Goal: Task Accomplishment & Management: Manage account settings

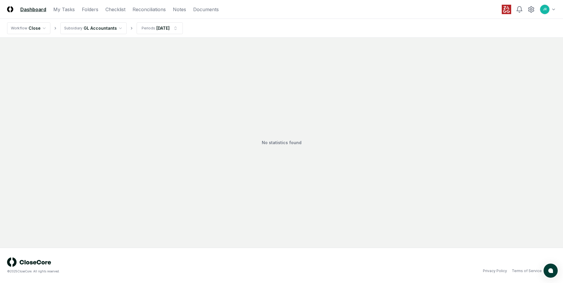
click at [42, 25] on html "CloseCore Dashboard My Tasks Folders Checklist Reconciliations Notes Documents …" at bounding box center [281, 141] width 563 height 283
click at [116, 30] on html "CloseCore Dashboard My Tasks Folders Checklist Reconciliations Notes Documents …" at bounding box center [281, 141] width 563 height 283
click at [121, 28] on html "CloseCore Dashboard My Tasks Folders Checklist Reconciliations Notes Documents …" at bounding box center [281, 141] width 563 height 283
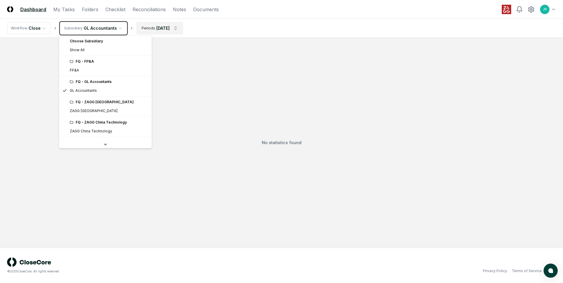
click at [178, 30] on html "CloseCore Dashboard My Tasks Folders Checklist Reconciliations Notes Documents …" at bounding box center [281, 141] width 563 height 283
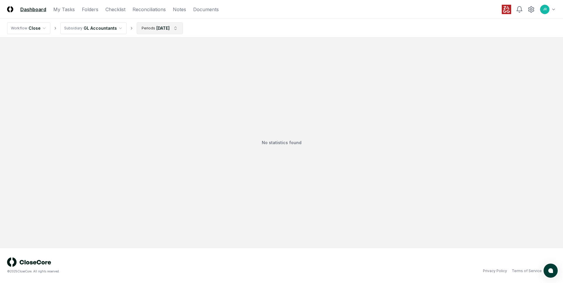
click at [178, 30] on html "CloseCore Dashboard My Tasks Folders Checklist Reconciliations Notes Documents …" at bounding box center [281, 141] width 563 height 283
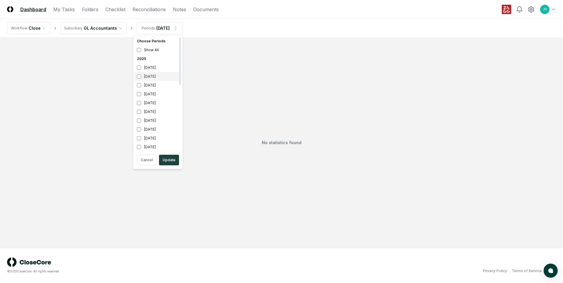
click at [154, 79] on div "[DATE]" at bounding box center [158, 76] width 47 height 9
click at [149, 87] on div "[DATE]" at bounding box center [158, 85] width 47 height 9
click at [171, 160] on button "Update" at bounding box center [169, 160] width 20 height 11
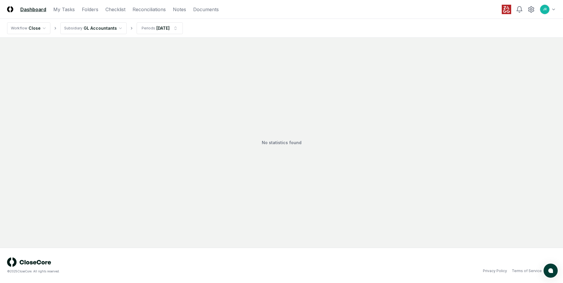
click at [42, 27] on html "CloseCore Dashboard My Tasks Folders Checklist Reconciliations Notes Documents …" at bounding box center [281, 141] width 563 height 283
click at [117, 8] on html "CloseCore Dashboard My Tasks Folders Checklist Reconciliations Notes Documents …" at bounding box center [281, 141] width 563 height 283
click at [117, 11] on link "Checklist" at bounding box center [115, 9] width 20 height 7
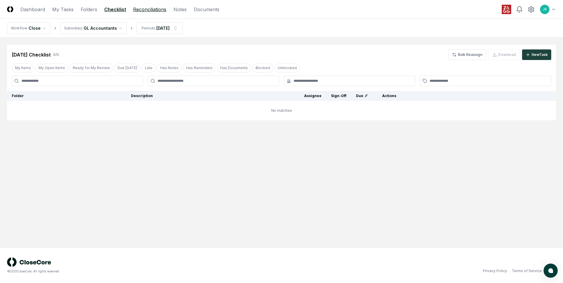
click at [142, 11] on link "Reconciliations" at bounding box center [149, 9] width 33 height 7
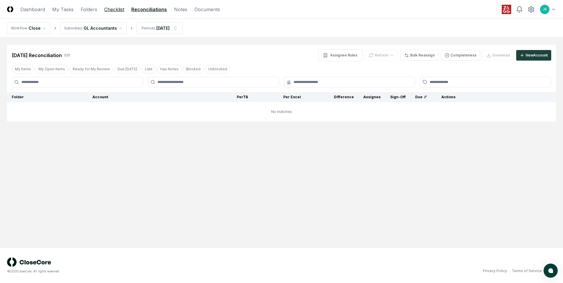
click at [118, 11] on link "Checklist" at bounding box center [114, 9] width 20 height 7
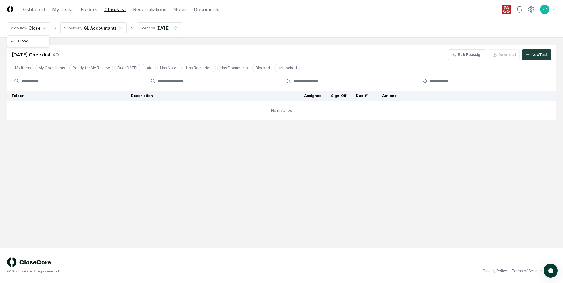
click at [44, 29] on html "CloseCore Dashboard My Tasks Folders Checklist Reconciliations Notes Documents …" at bounding box center [281, 141] width 563 height 283
click at [146, 10] on html "CloseCore Dashboard My Tasks Folders Checklist Reconciliations Notes Documents …" at bounding box center [281, 141] width 563 height 283
click at [146, 11] on link "Reconciliations" at bounding box center [149, 9] width 33 height 7
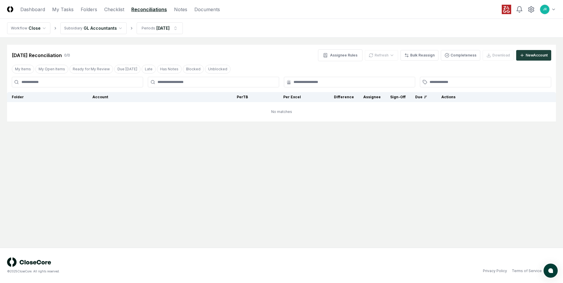
click at [117, 29] on html "CloseCore Dashboard My Tasks Folders Checklist Reconciliations Notes Documents …" at bounding box center [281, 141] width 563 height 283
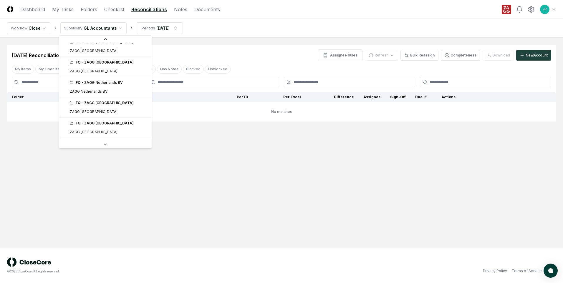
scroll to position [240, 0]
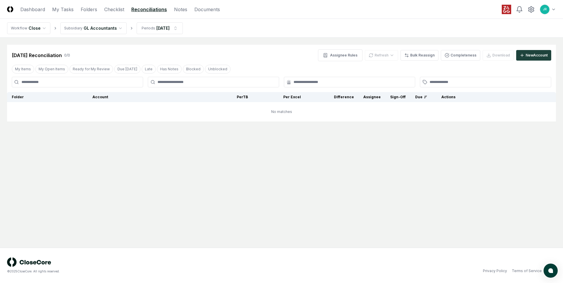
click at [118, 28] on html "CloseCore Dashboard My Tasks Folders Checklist Reconciliations Notes Documents …" at bounding box center [281, 141] width 563 height 283
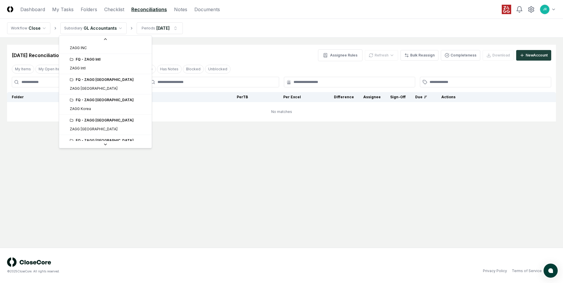
scroll to position [122, 0]
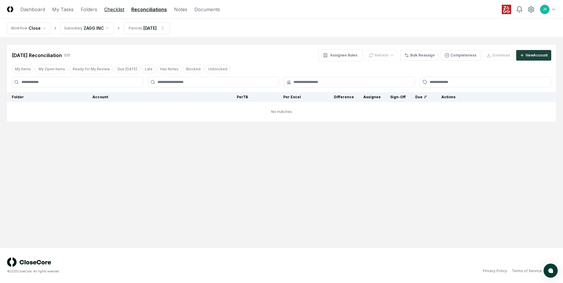
click at [119, 12] on link "Checklist" at bounding box center [114, 9] width 20 height 7
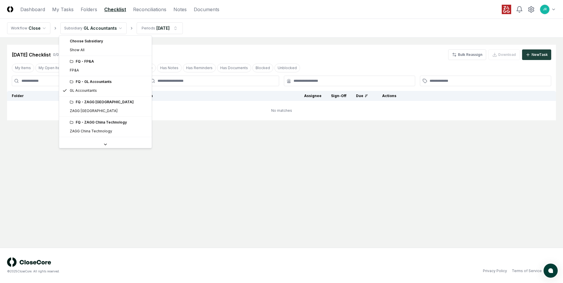
click at [115, 28] on html "CloseCore Dashboard My Tasks Folders Checklist Reconciliations Notes Documents …" at bounding box center [281, 141] width 563 height 283
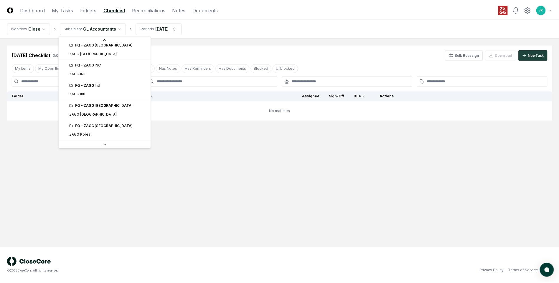
scroll to position [118, 0]
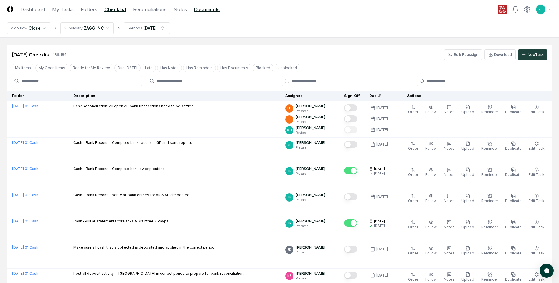
click at [213, 6] on link "Documents" at bounding box center [207, 9] width 26 height 7
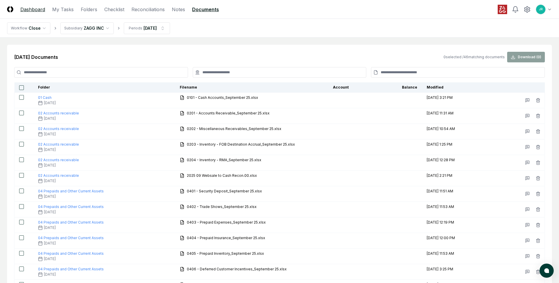
click at [32, 10] on link "Dashboard" at bounding box center [32, 9] width 25 height 7
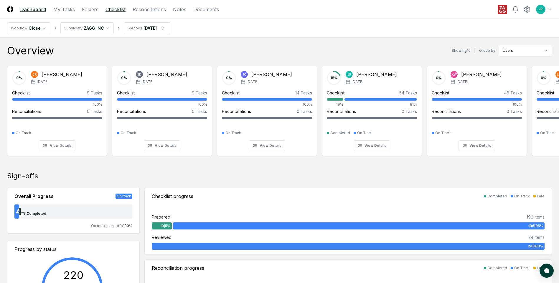
click at [111, 8] on link "Checklist" at bounding box center [115, 9] width 20 height 7
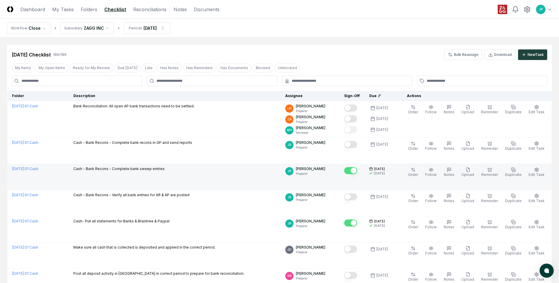
click at [357, 172] on button "Mark complete" at bounding box center [350, 170] width 13 height 7
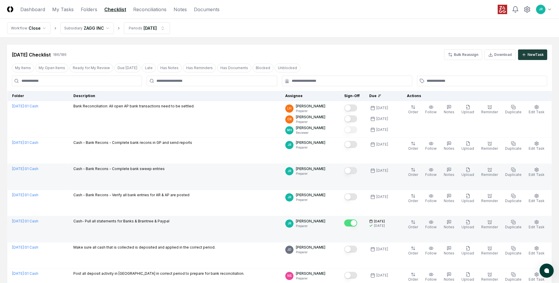
click at [357, 224] on button "Mark complete" at bounding box center [350, 223] width 13 height 7
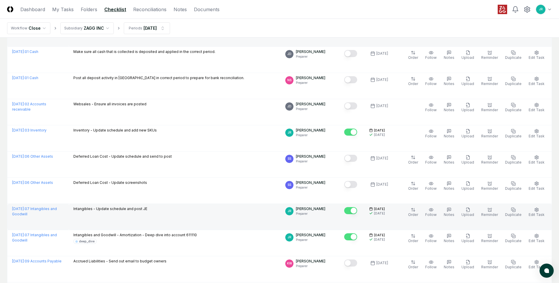
scroll to position [206, 0]
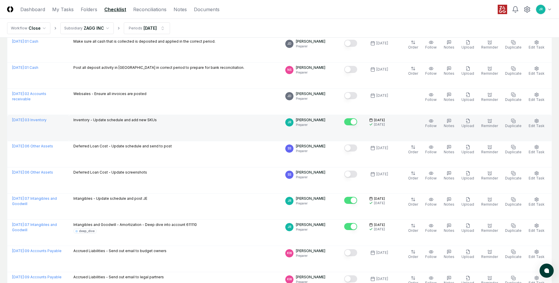
click at [357, 122] on button "Mark complete" at bounding box center [350, 121] width 13 height 7
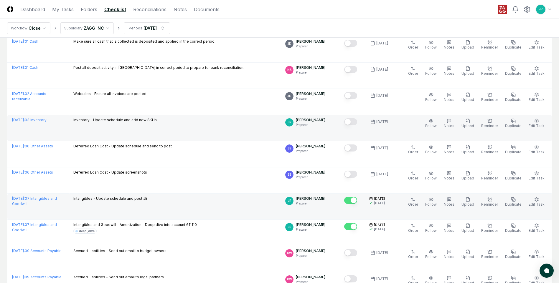
click at [357, 203] on button "Mark complete" at bounding box center [350, 200] width 13 height 7
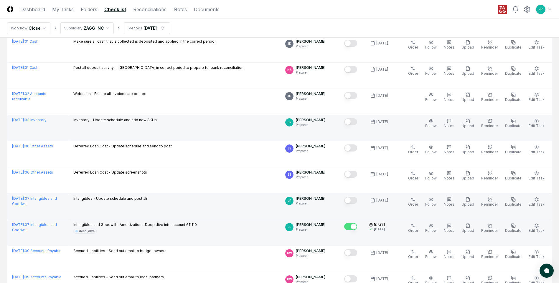
click at [357, 227] on button "Mark complete" at bounding box center [350, 226] width 13 height 7
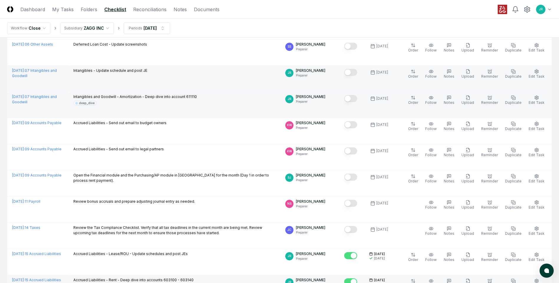
scroll to position [442, 0]
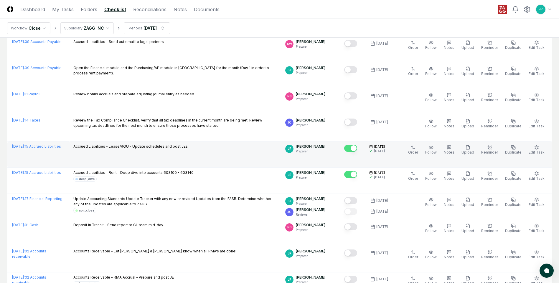
click at [357, 152] on div at bounding box center [350, 149] width 13 height 8
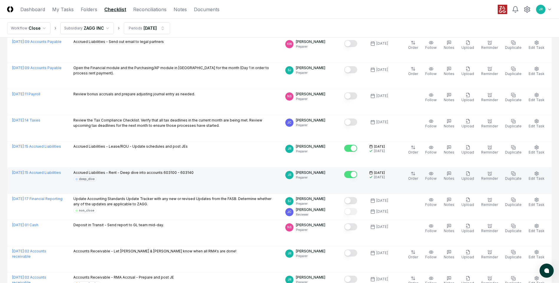
click at [357, 176] on button "Mark complete" at bounding box center [350, 174] width 13 height 7
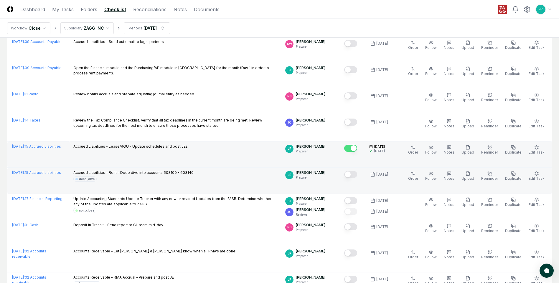
click at [357, 150] on button "Mark complete" at bounding box center [350, 148] width 13 height 7
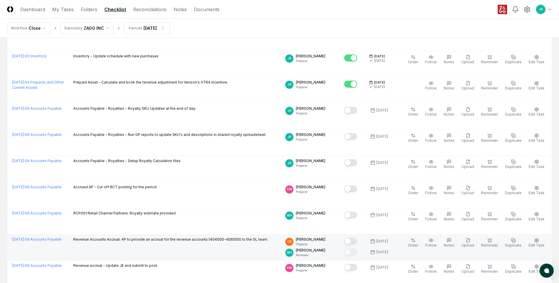
scroll to position [736, 0]
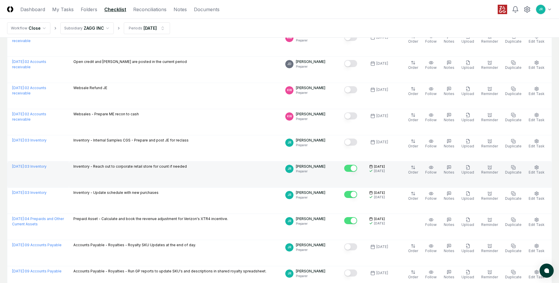
click at [357, 169] on button "Mark complete" at bounding box center [350, 168] width 13 height 7
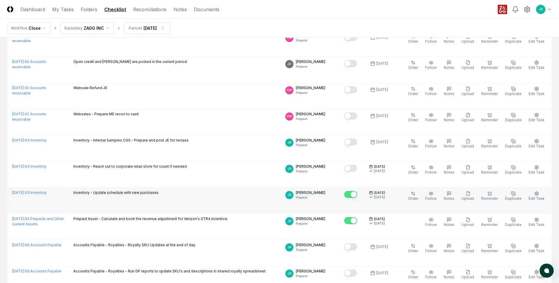
click at [357, 195] on button "Mark complete" at bounding box center [350, 194] width 13 height 7
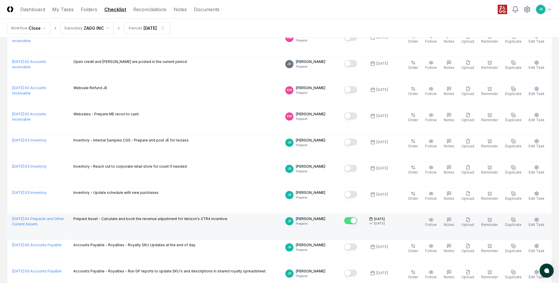
click at [357, 222] on button "Mark complete" at bounding box center [350, 220] width 13 height 7
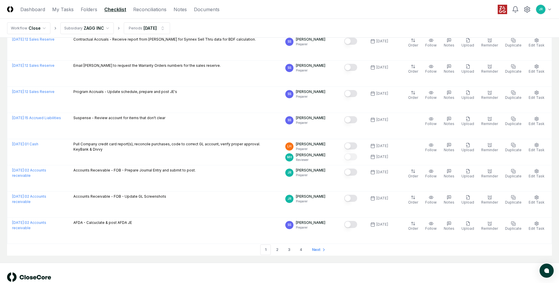
scroll to position [1193, 0]
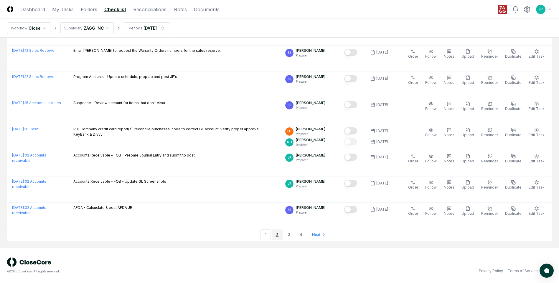
click at [274, 237] on link "2" at bounding box center [277, 235] width 11 height 11
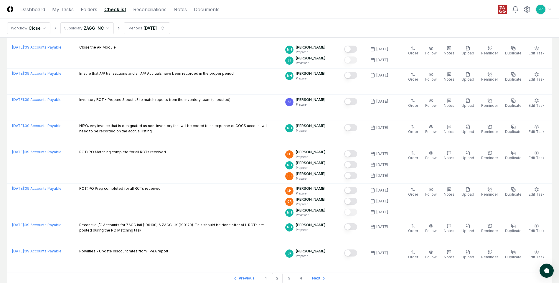
scroll to position [1208, 0]
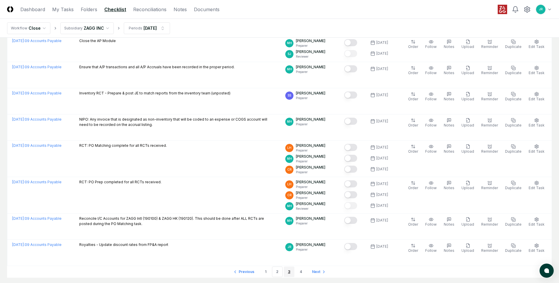
click at [288, 275] on link "3" at bounding box center [289, 272] width 11 height 11
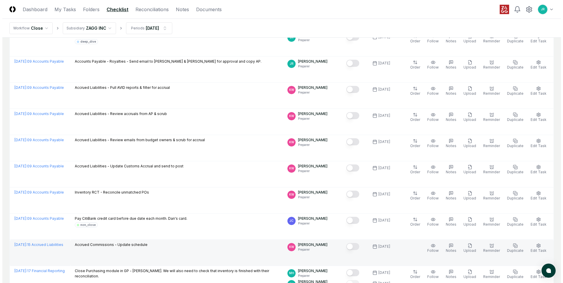
scroll to position [653, 0]
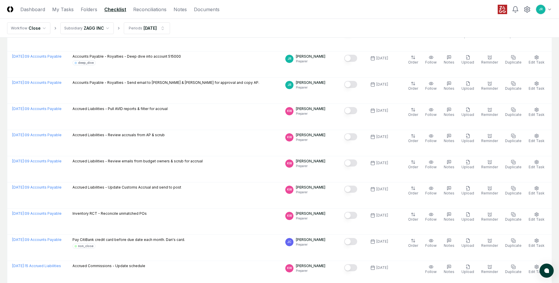
click at [105, 29] on html "CloseCore Dashboard My Tasks Folders Checklist Reconciliations Notes Documents …" at bounding box center [279, 80] width 559 height 1466
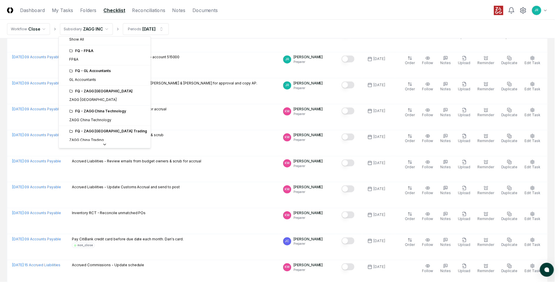
scroll to position [0, 0]
